Goal: Transaction & Acquisition: Purchase product/service

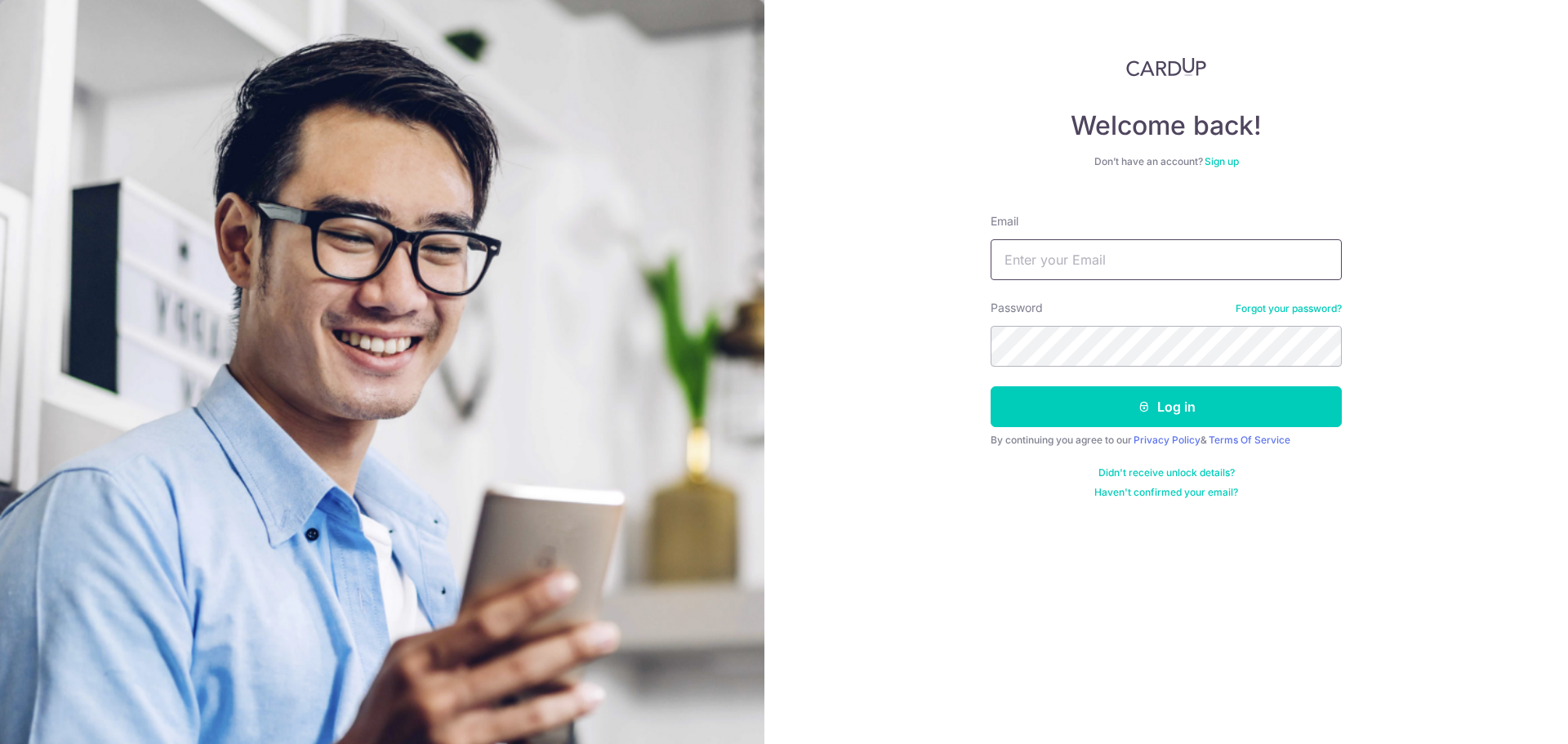
click at [1154, 260] on input "Email" at bounding box center [1167, 259] width 351 height 41
click at [1206, 261] on input "mohua.moula@gmail.com" at bounding box center [1167, 259] width 351 height 41
type input "mohua.moula@gmail.com"
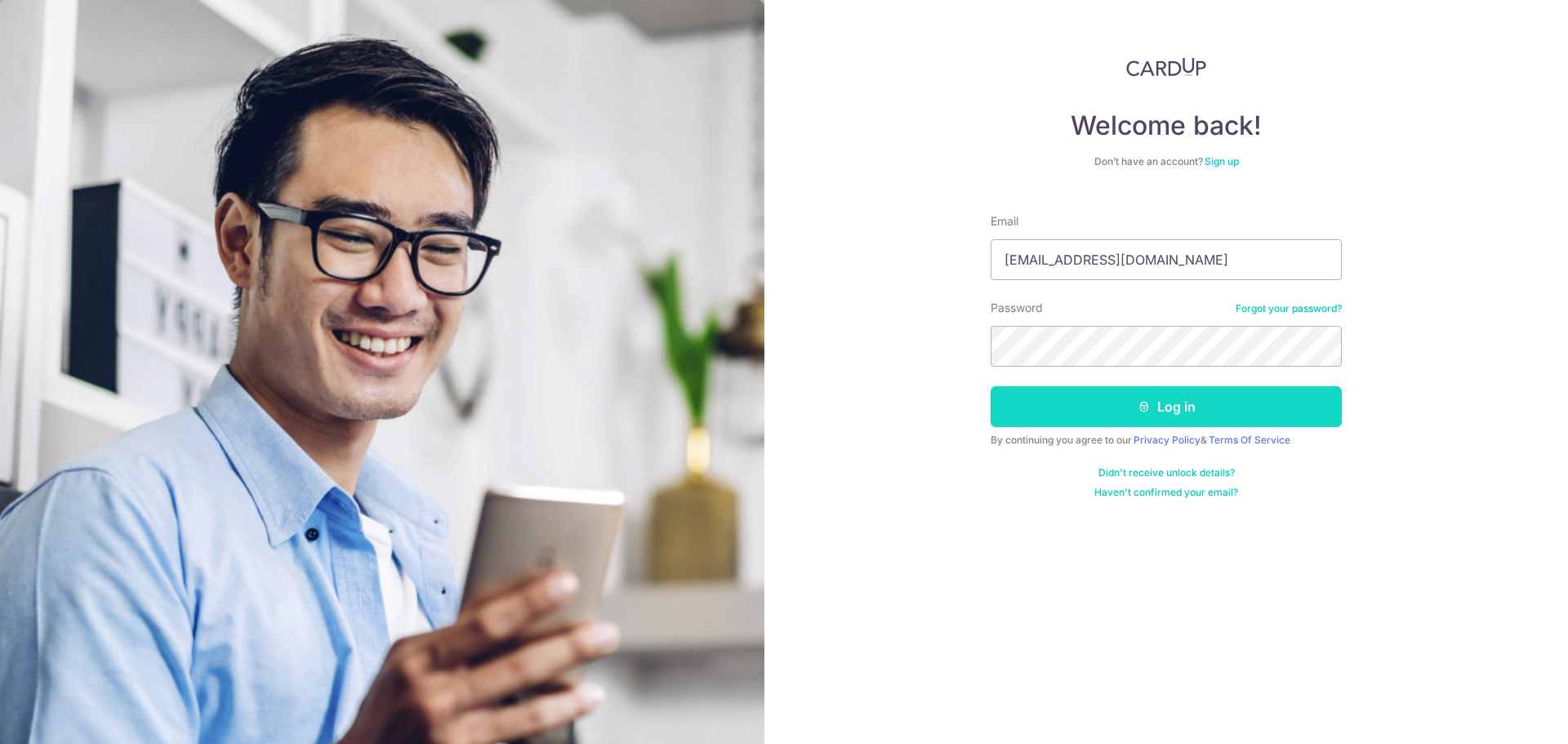
click at [1169, 414] on button "Log in" at bounding box center [1167, 406] width 351 height 41
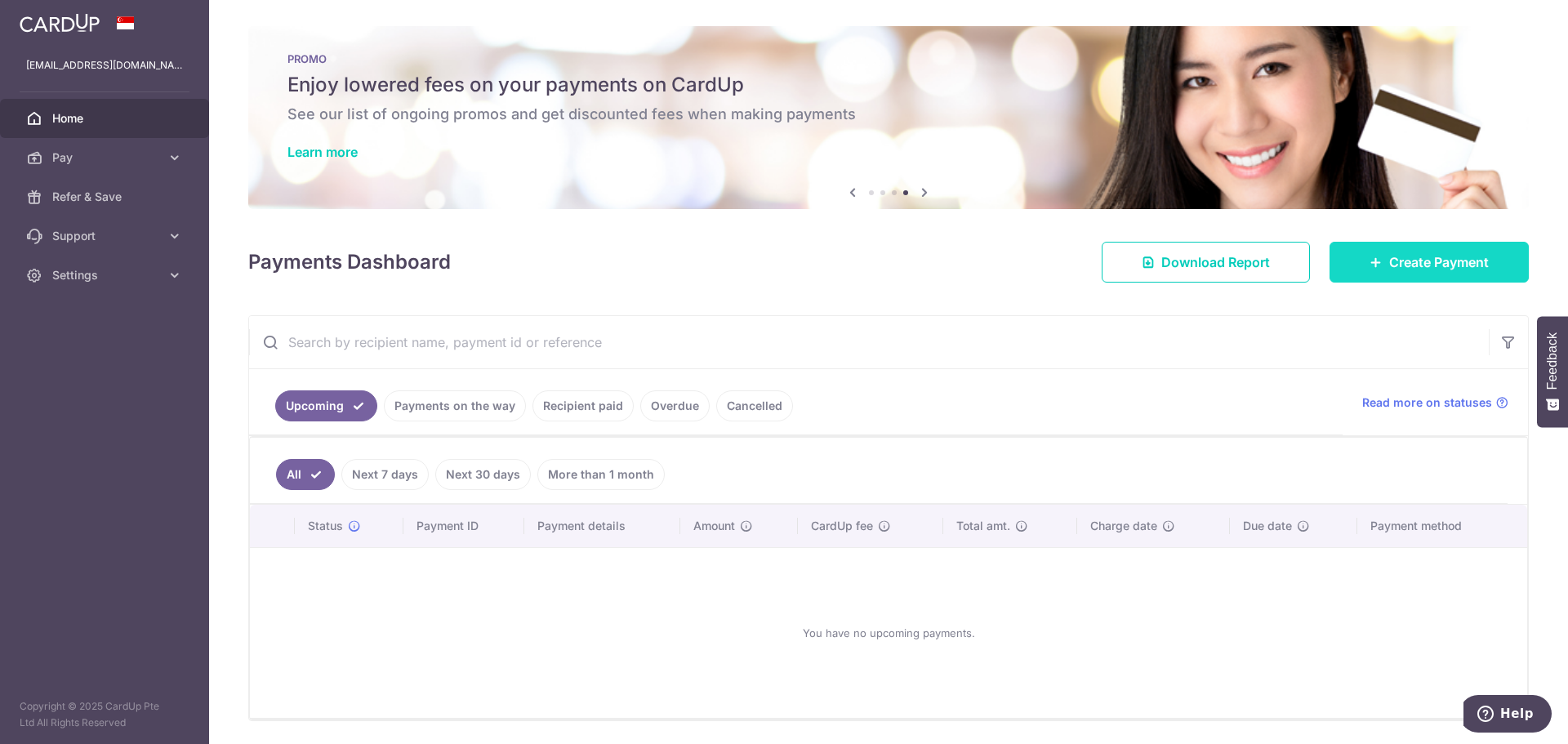
click at [1390, 263] on span "Create Payment" at bounding box center [1440, 262] width 100 height 20
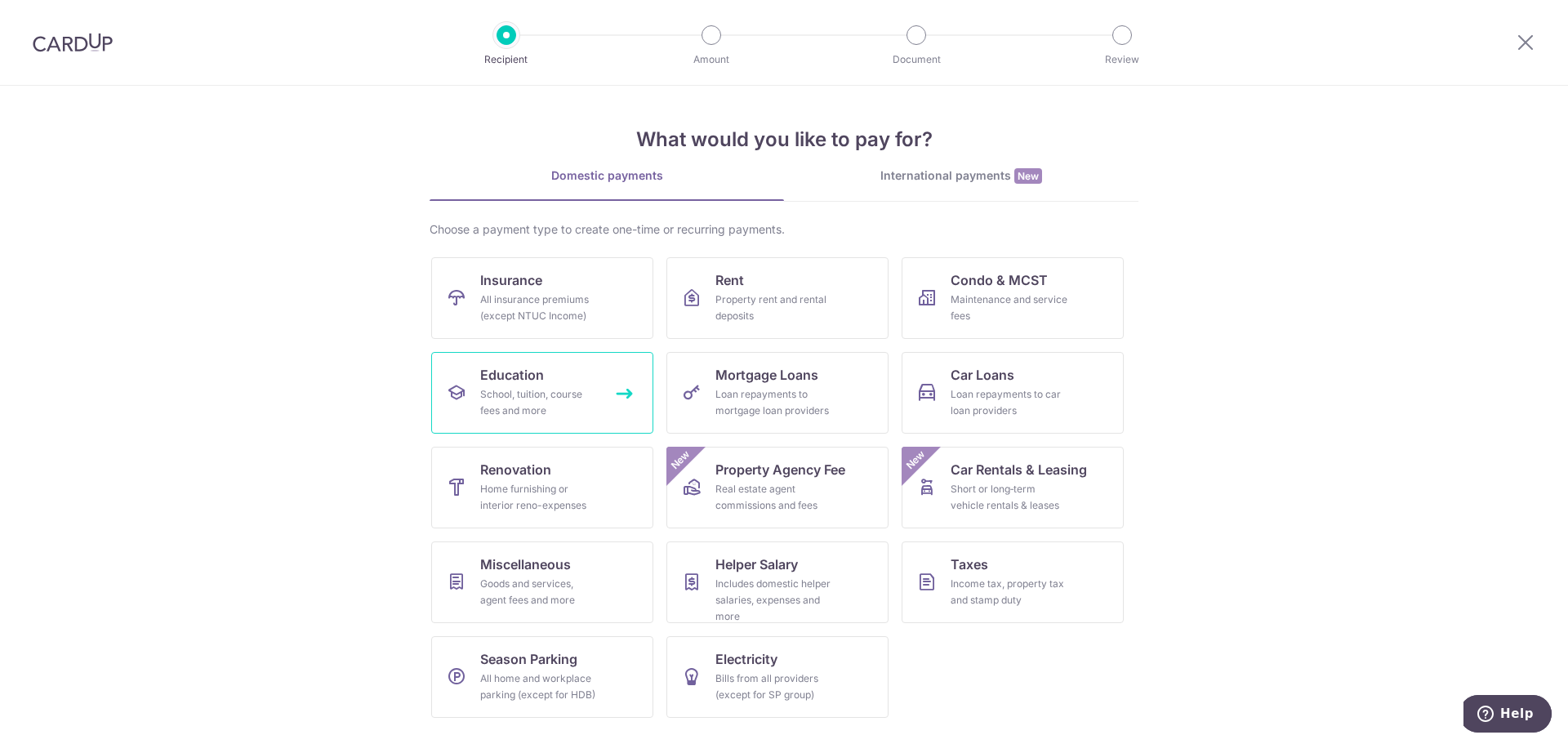
click at [520, 377] on span "Education" at bounding box center [512, 374] width 64 height 20
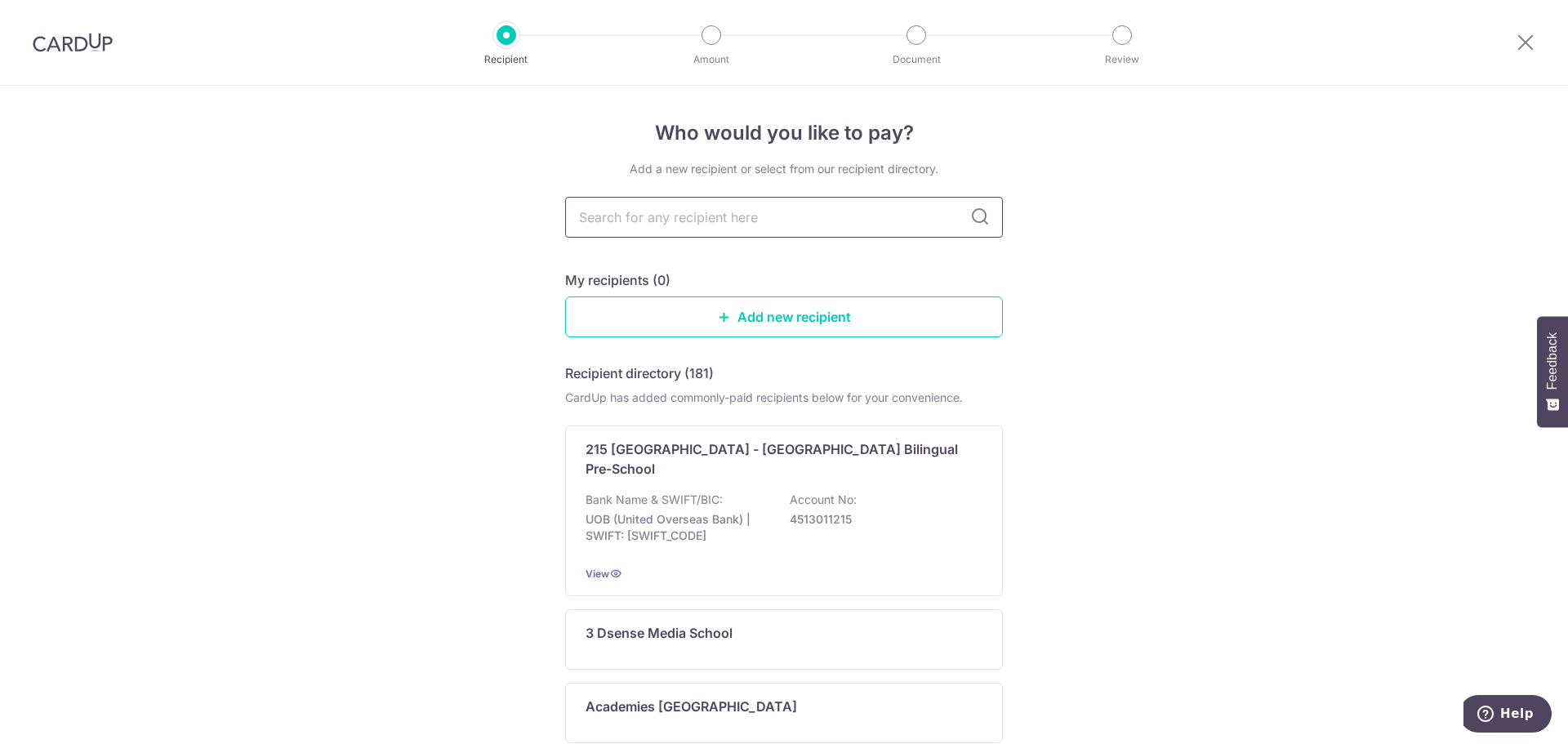
click at [724, 221] on input "text" at bounding box center [784, 216] width 438 height 41
type input "zenith"
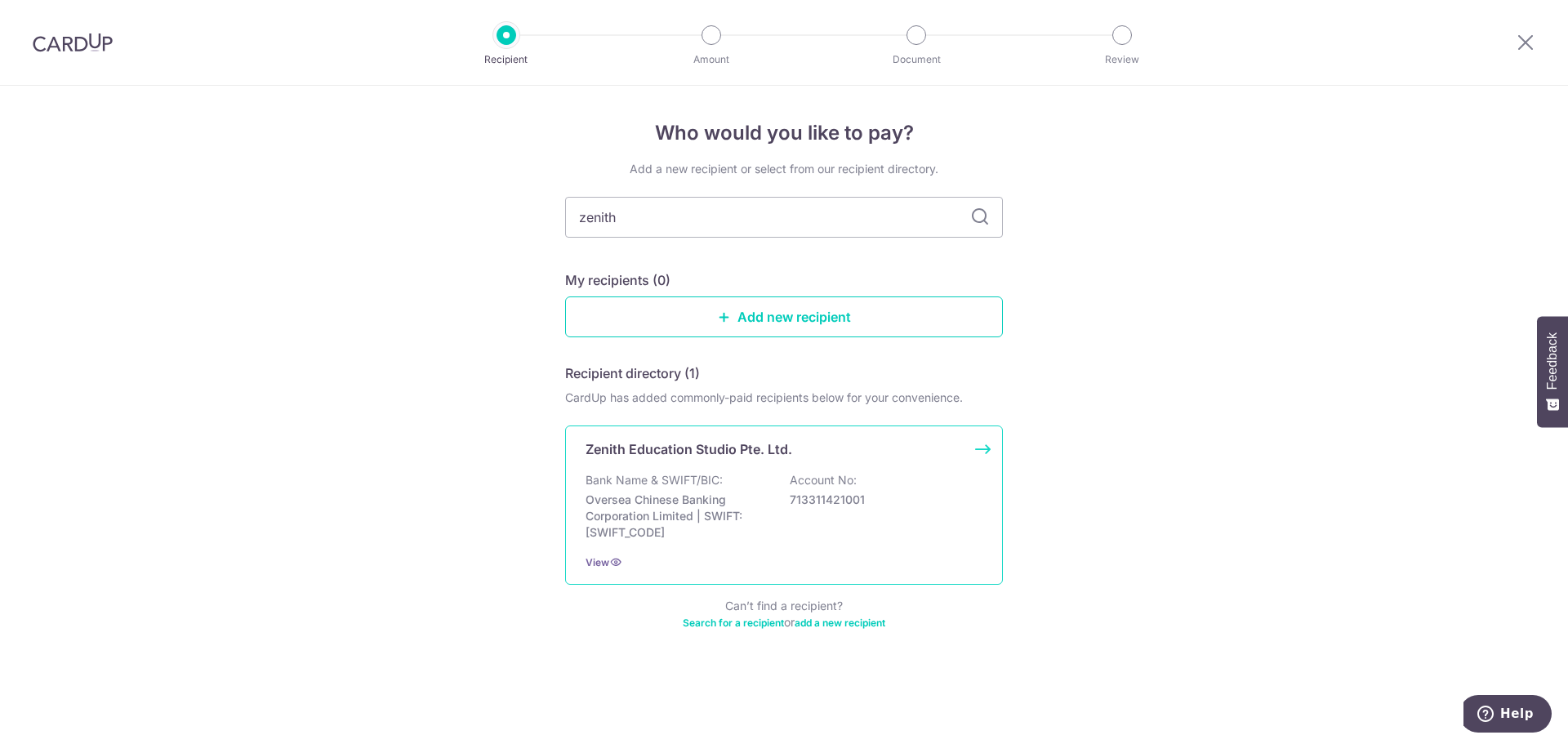
click at [711, 489] on div "Bank Name & SWIFT/BIC: Oversea Chinese Banking Corporation Limited | SWIFT: OCB…" at bounding box center [784, 506] width 397 height 68
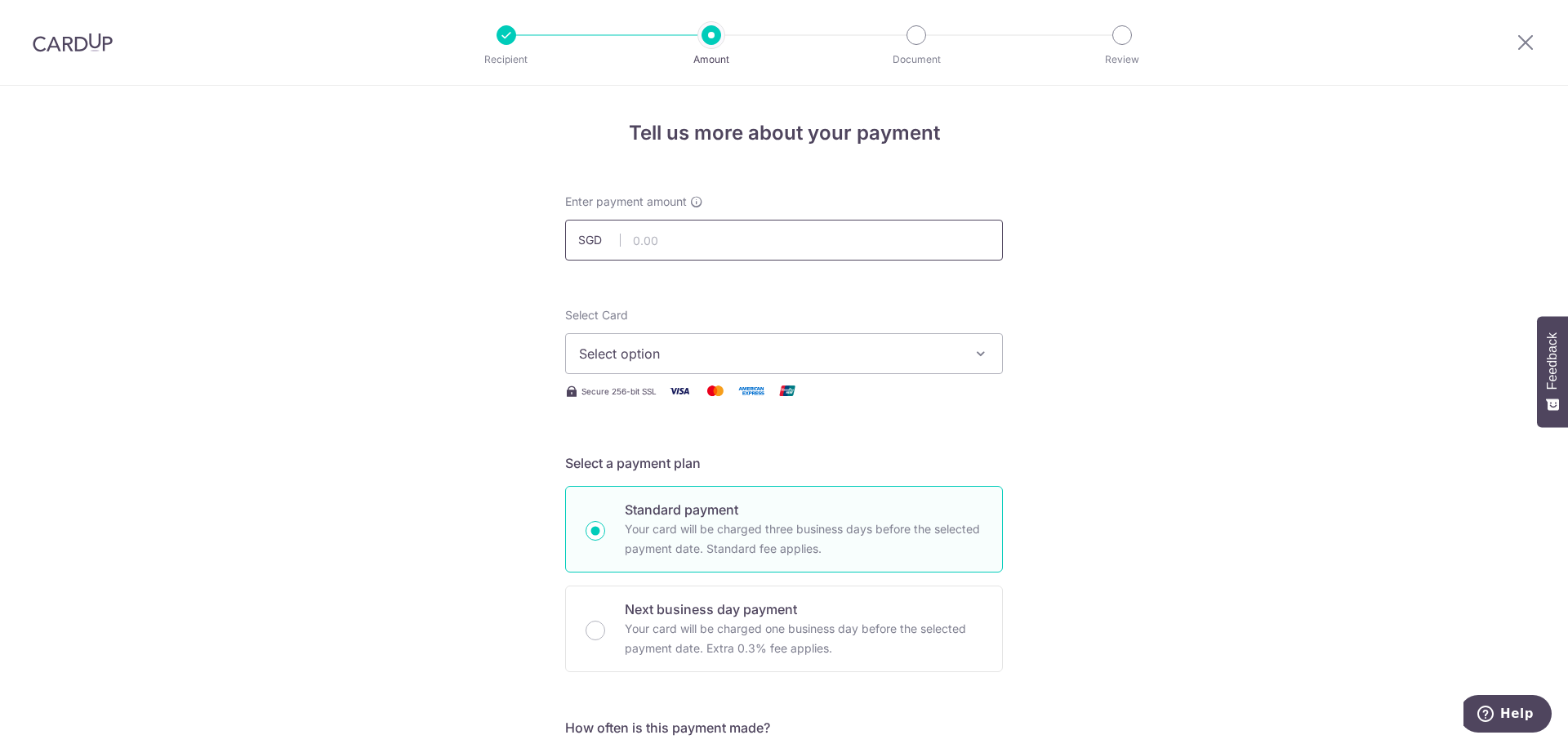
click at [658, 243] on input "text" at bounding box center [784, 240] width 438 height 41
type input "724.85"
click at [629, 349] on span "Select option" at bounding box center [769, 354] width 381 height 20
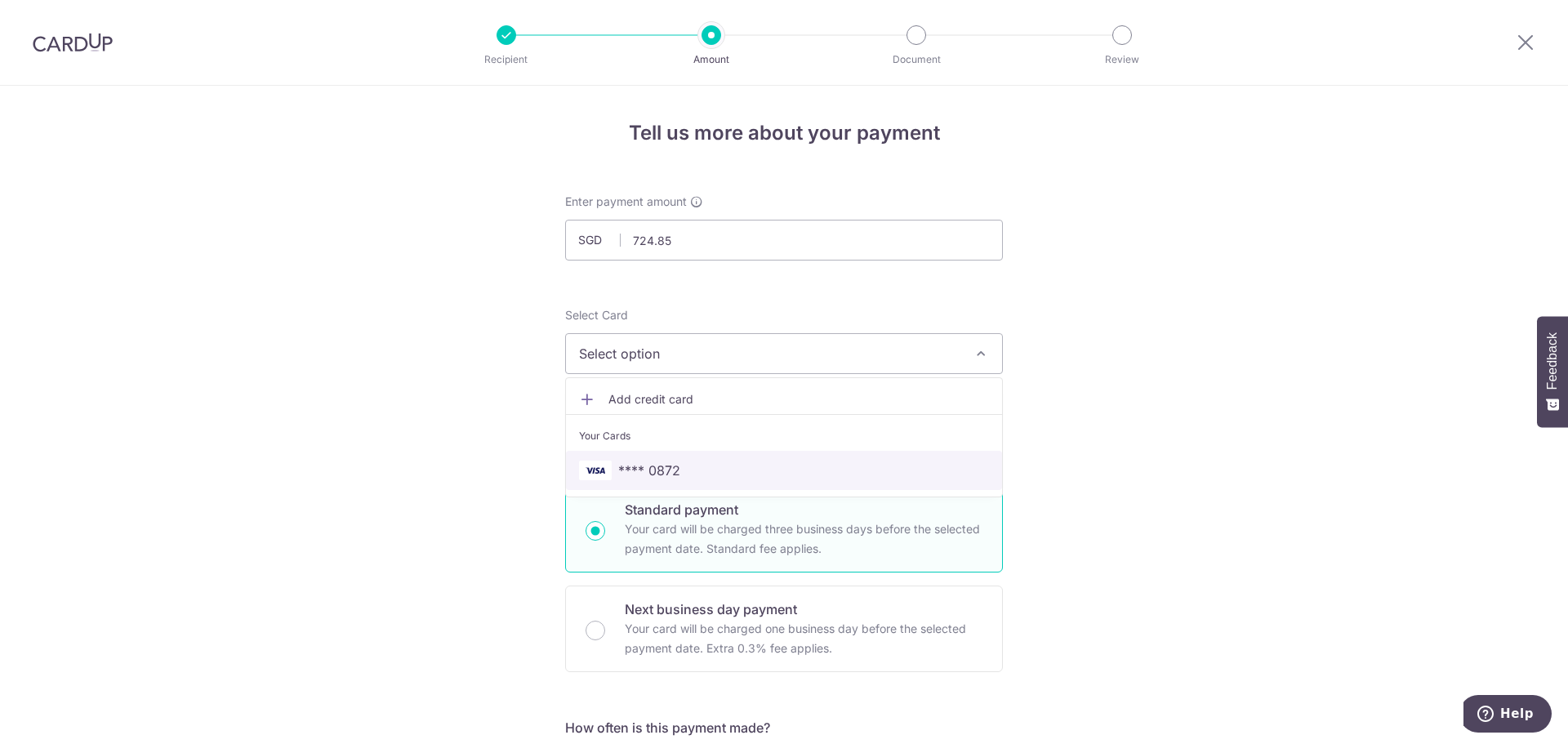
drag, startPoint x: 640, startPoint y: 467, endPoint x: 838, endPoint y: 477, distance: 198.3
click at [640, 467] on span "**** 0872" at bounding box center [650, 470] width 62 height 20
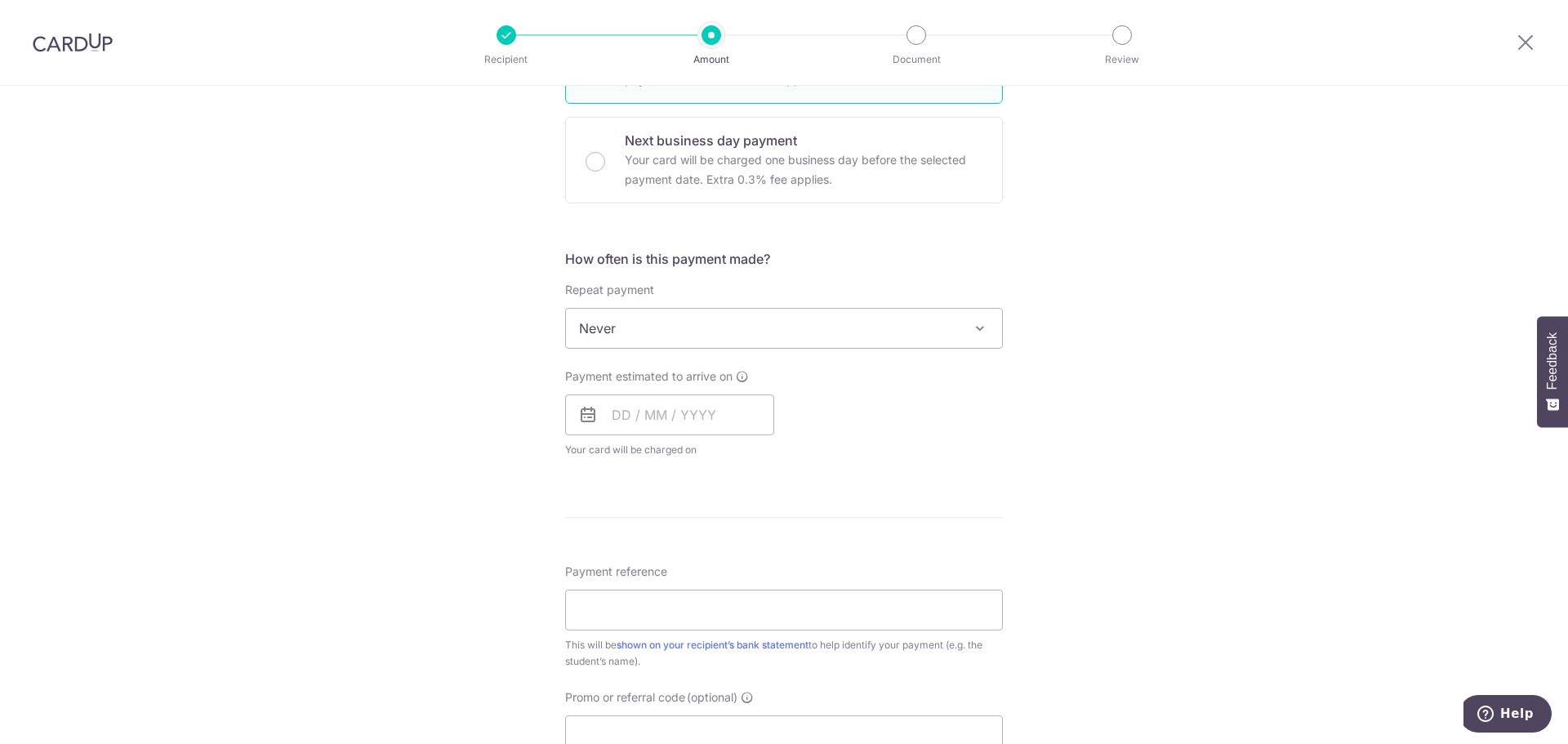
scroll to position [490, 0]
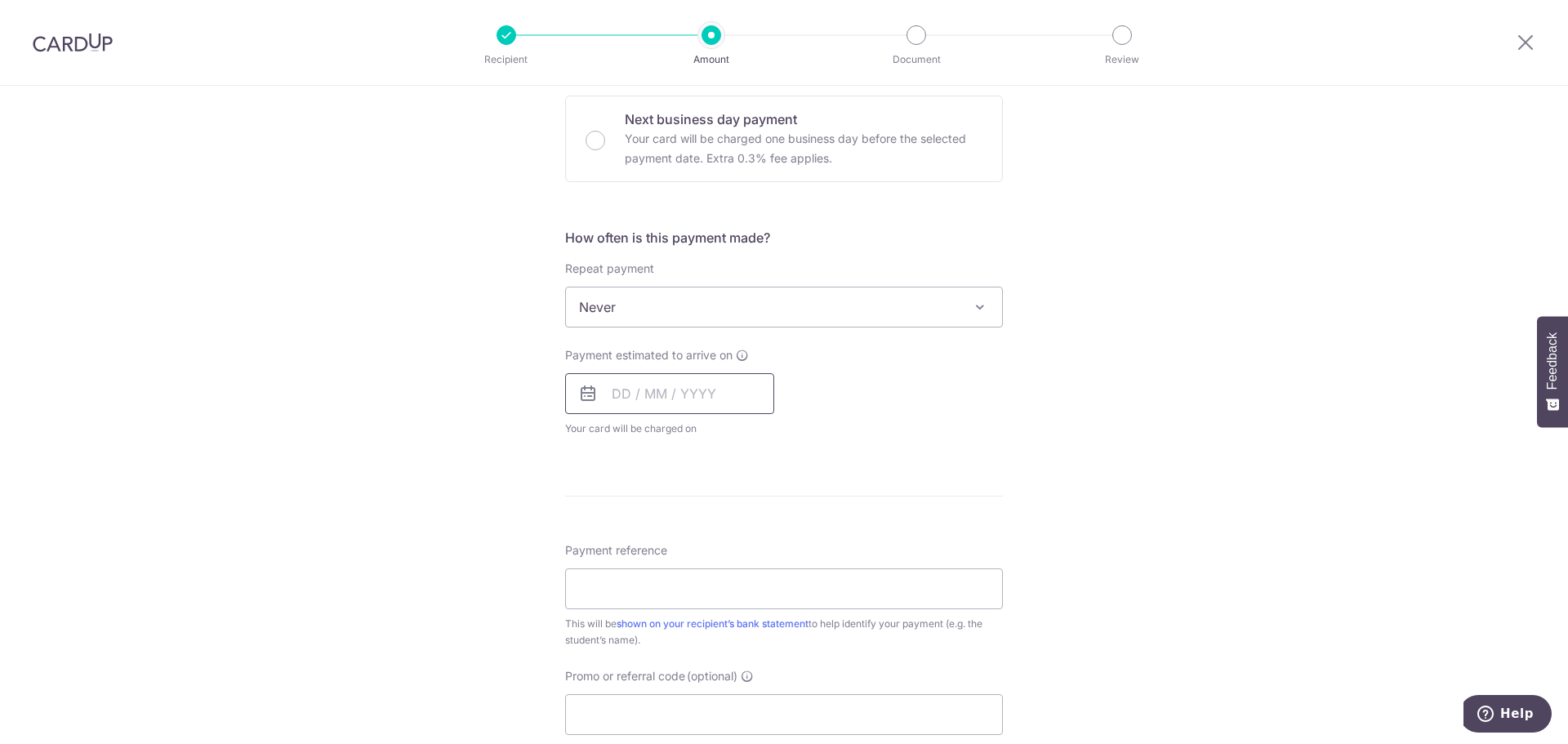
click at [625, 399] on input "text" at bounding box center [670, 393] width 209 height 41
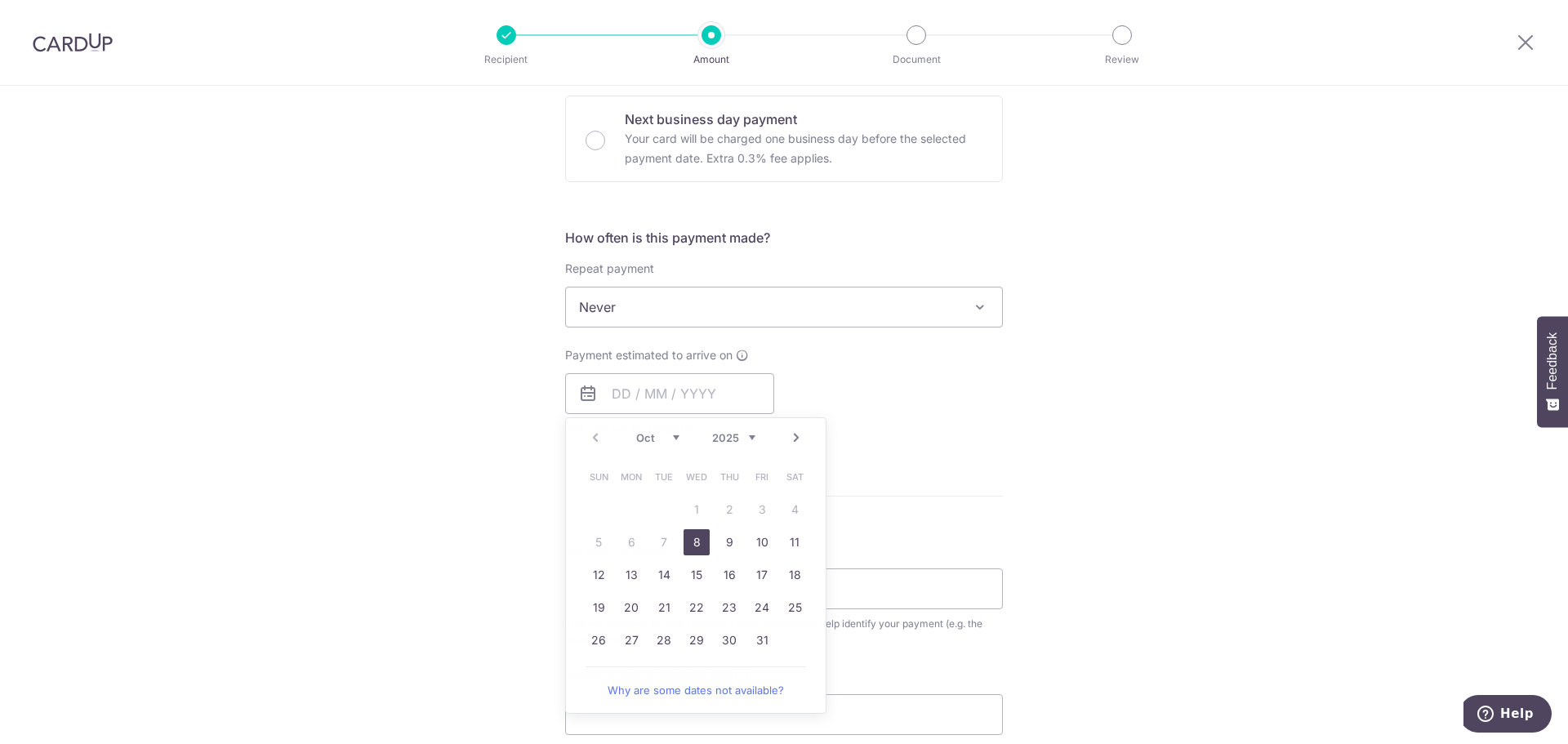
click at [995, 459] on form "Enter payment amount SGD 724.85 724.85 Select Card **** 0872 Add credit card Yo…" at bounding box center [784, 350] width 438 height 1292
click at [683, 390] on input "text" at bounding box center [670, 393] width 209 height 41
click at [691, 541] on link "8" at bounding box center [696, 542] width 26 height 26
type input "08/10/2025"
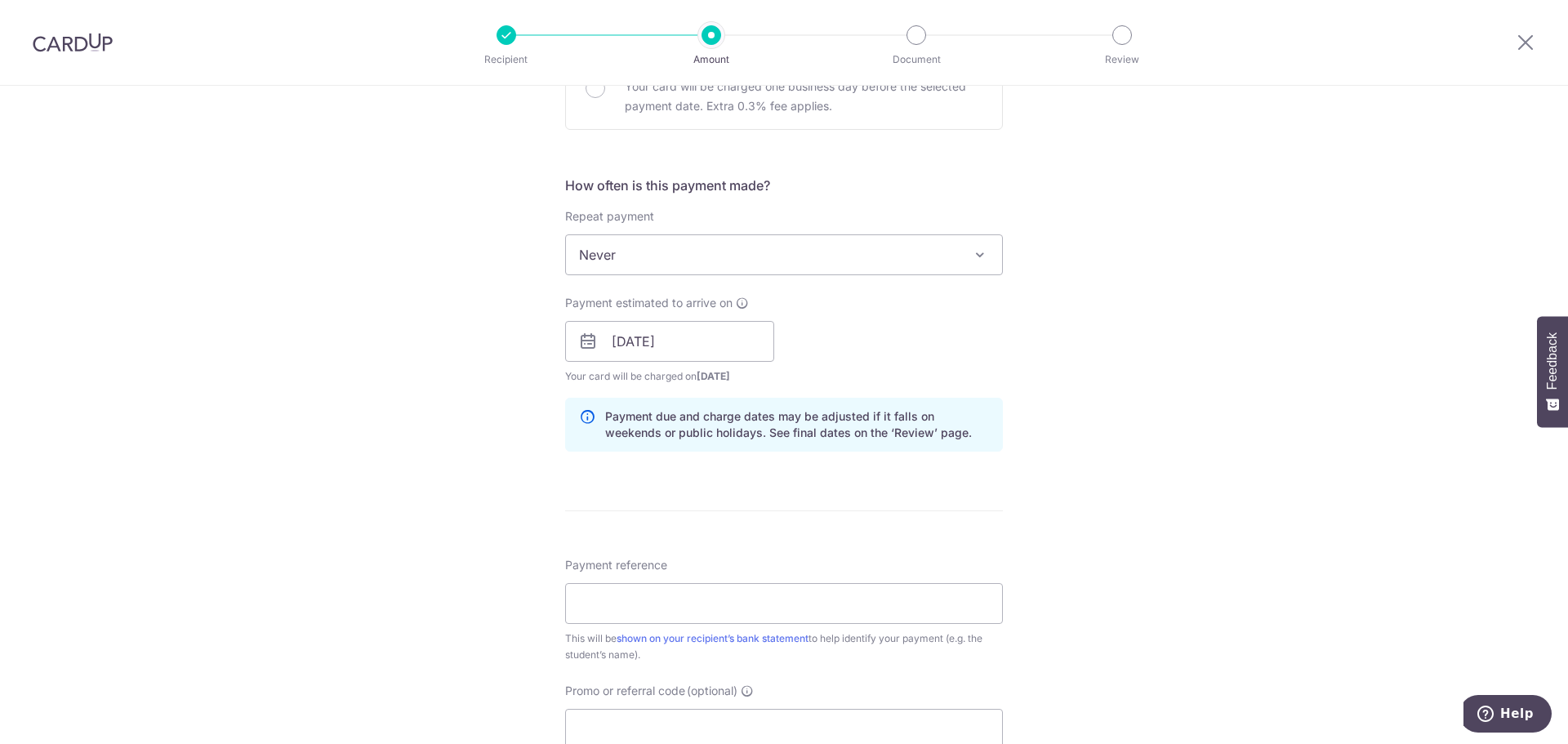
scroll to position [707, 0]
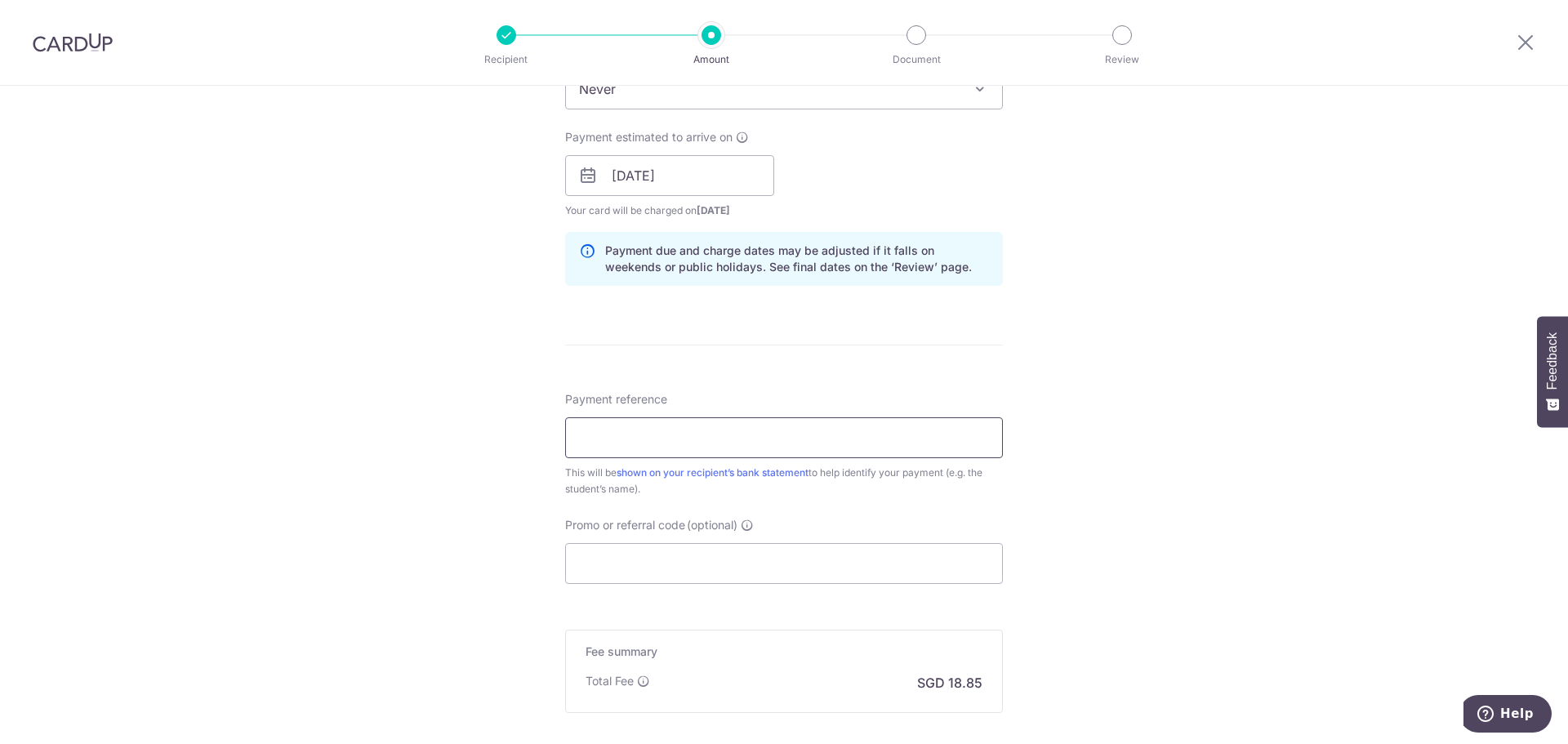
click at [681, 436] on input "Payment reference" at bounding box center [784, 437] width 438 height 41
type input "83211542"
click at [672, 565] on input "Promo or referral code (optional)" at bounding box center [784, 563] width 438 height 41
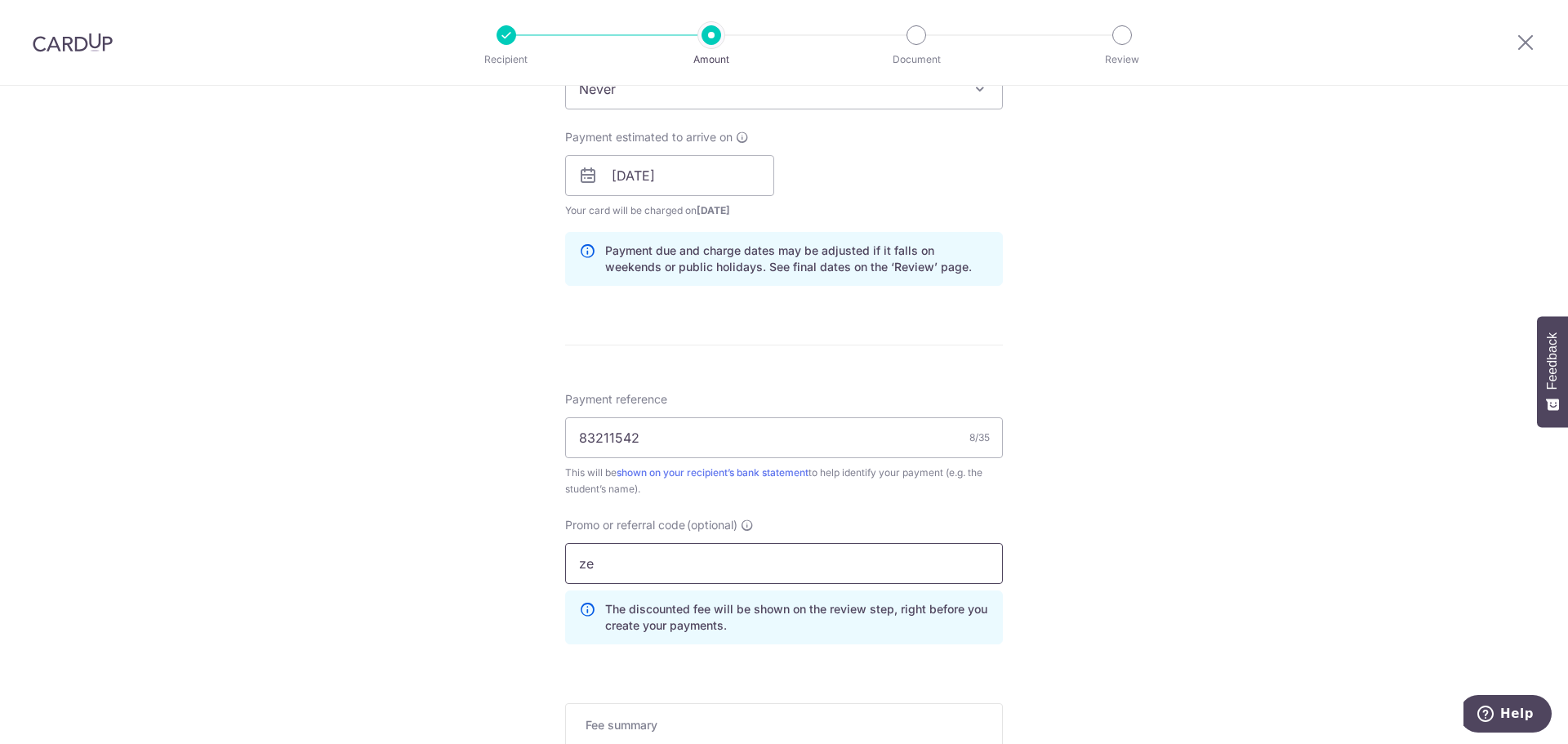
type input "z"
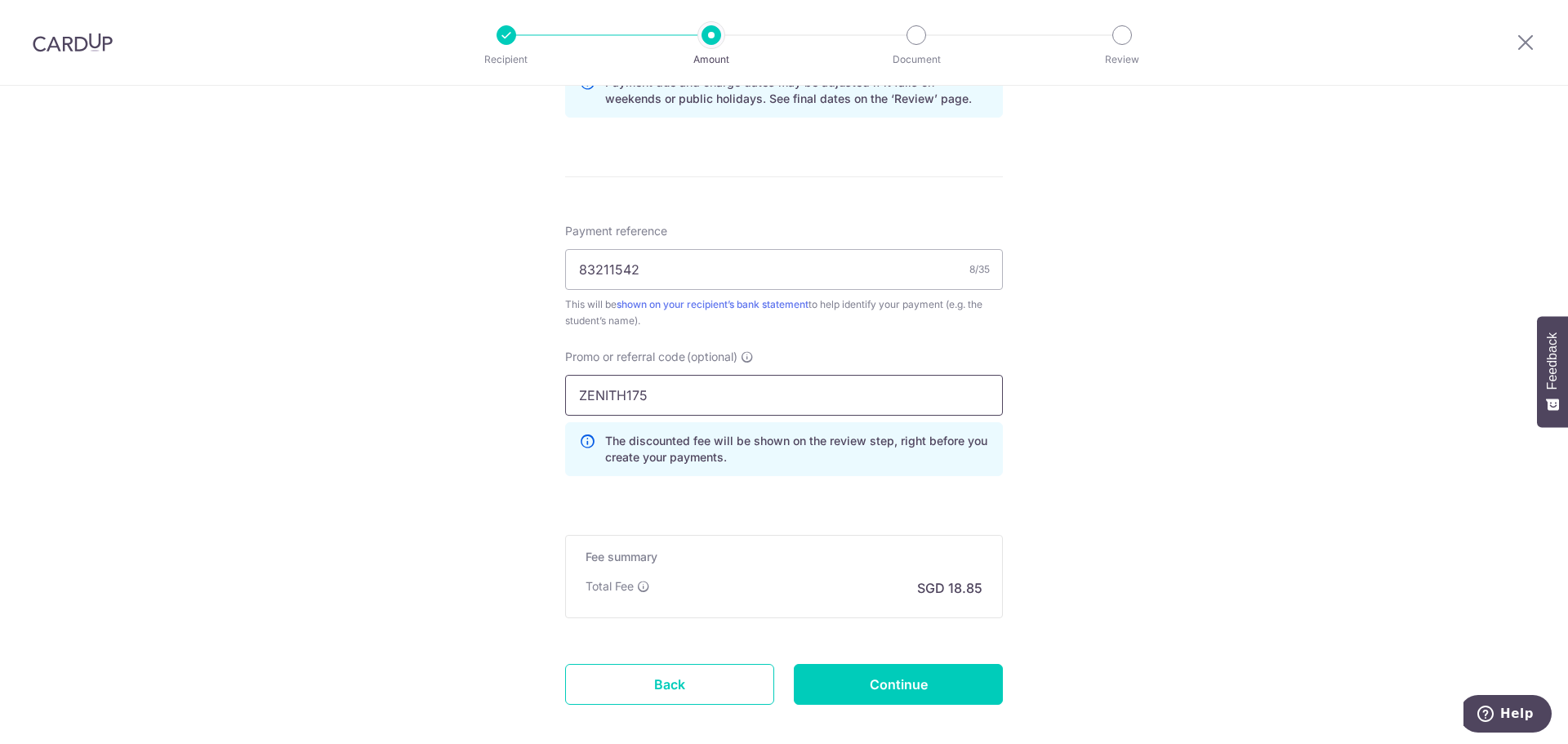
scroll to position [925, 0]
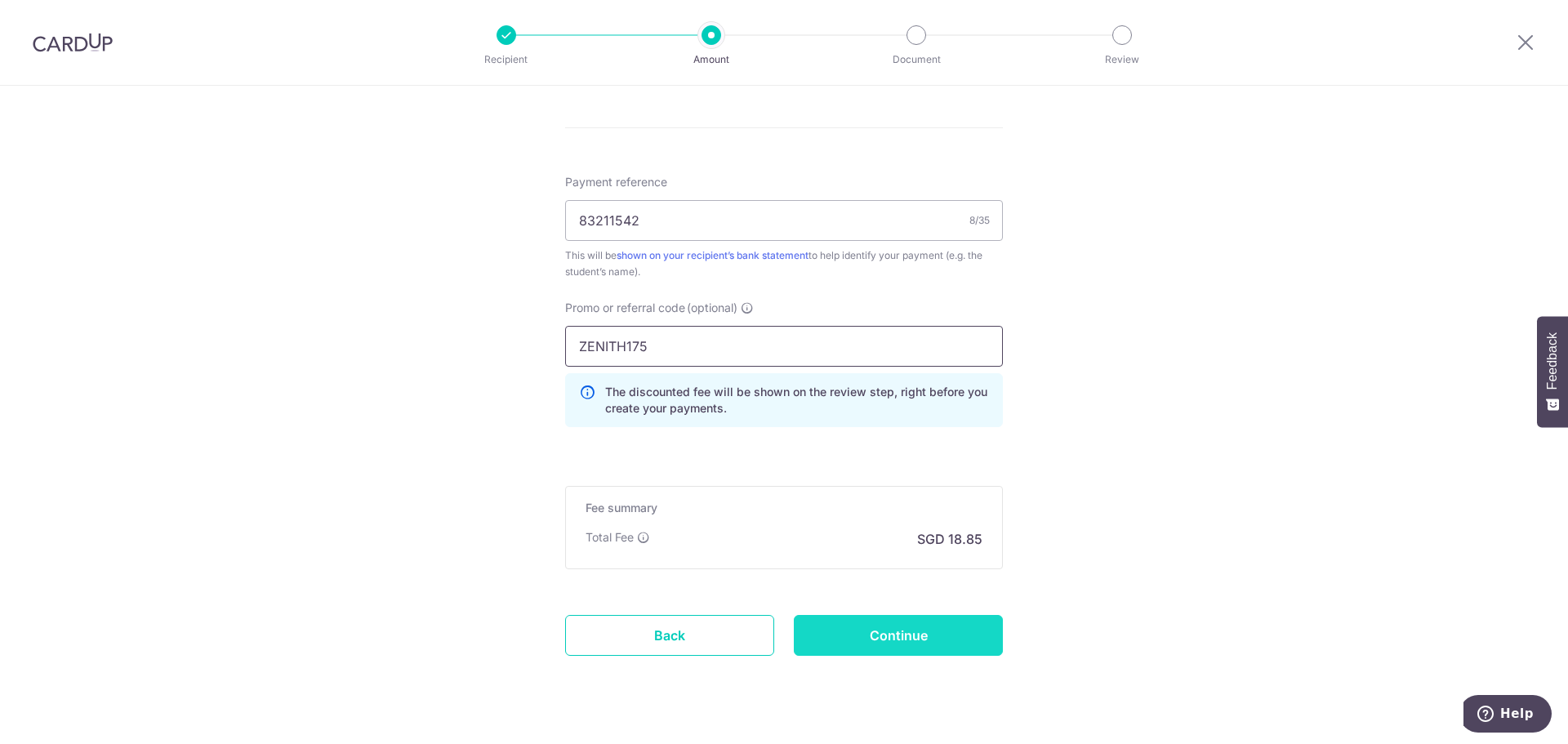
type input "ZENITH175"
click at [894, 641] on input "Continue" at bounding box center [898, 635] width 209 height 41
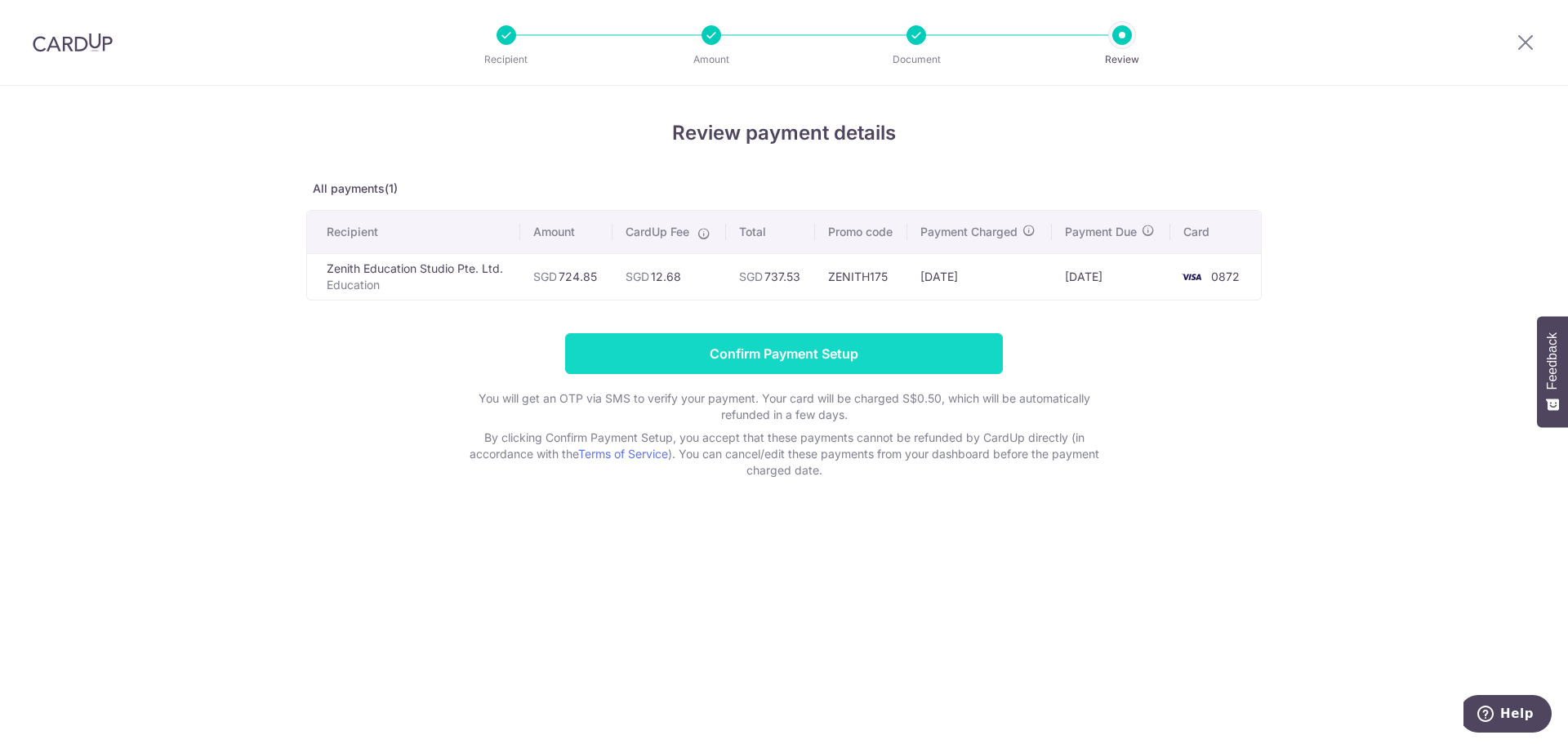
click at [815, 354] on input "Confirm Payment Setup" at bounding box center [784, 353] width 438 height 41
